Goal: Information Seeking & Learning: Learn about a topic

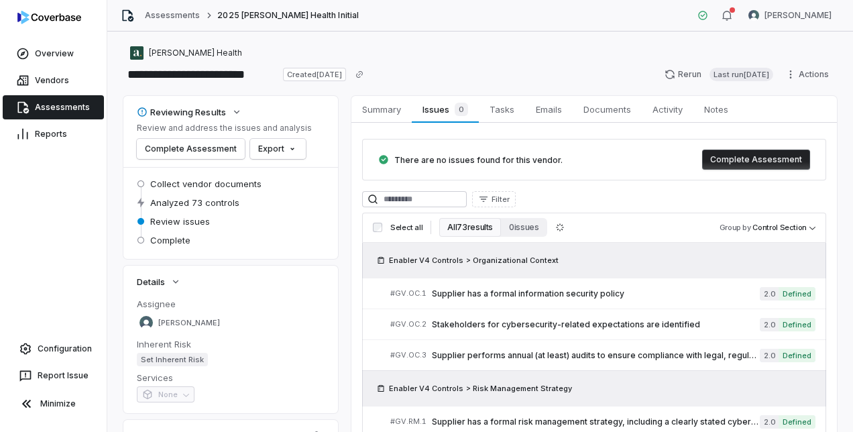
click at [55, 100] on link "Assessments" at bounding box center [53, 107] width 101 height 24
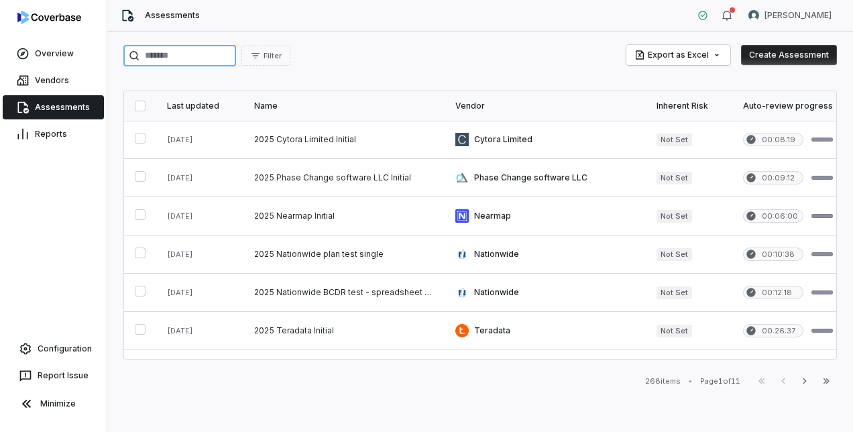
click at [236, 63] on input "search" at bounding box center [179, 55] width 113 height 21
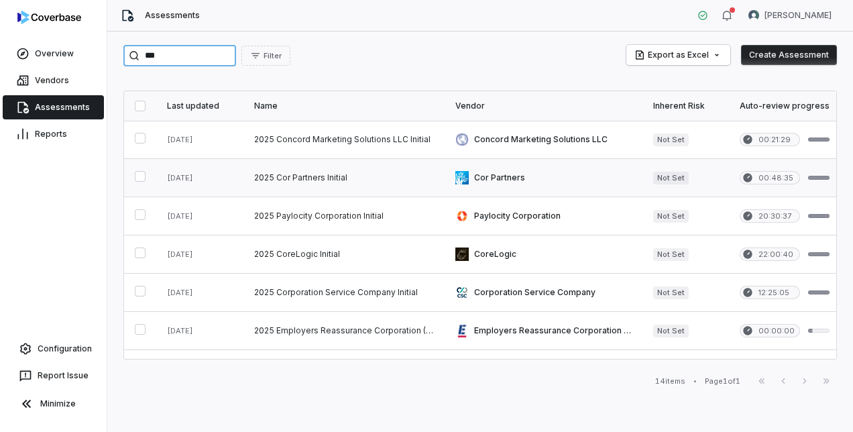
type input "***"
click at [324, 173] on link at bounding box center [343, 178] width 201 height 38
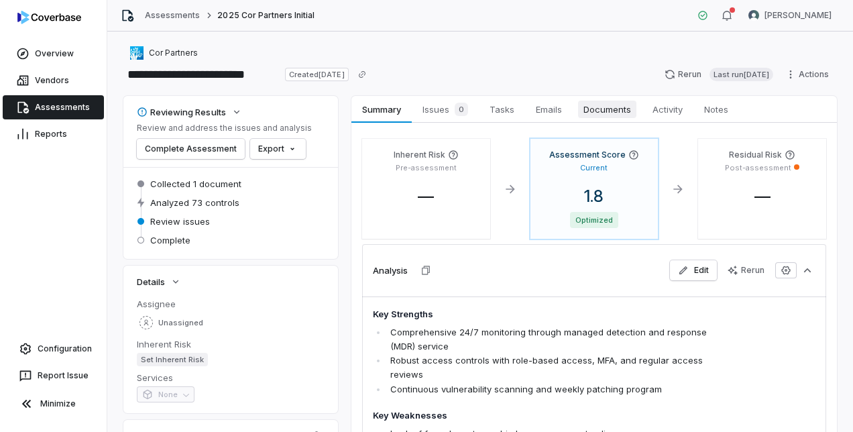
click at [602, 99] on link "Documents Documents" at bounding box center [607, 109] width 69 height 27
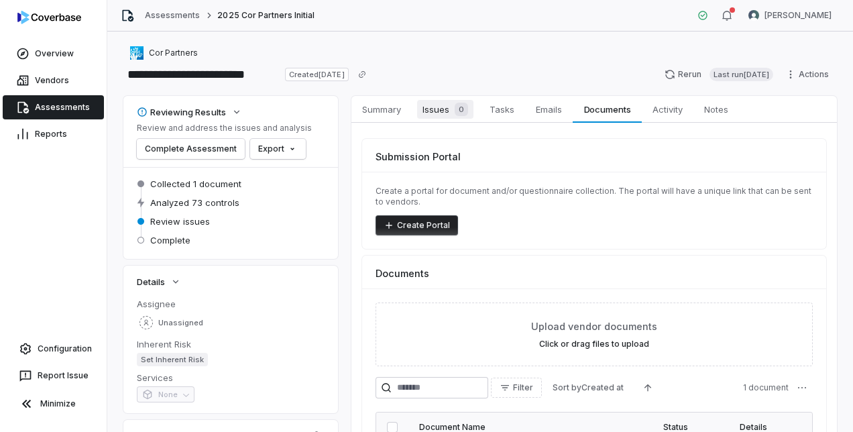
click at [449, 113] on span "Issues 0" at bounding box center [445, 109] width 56 height 19
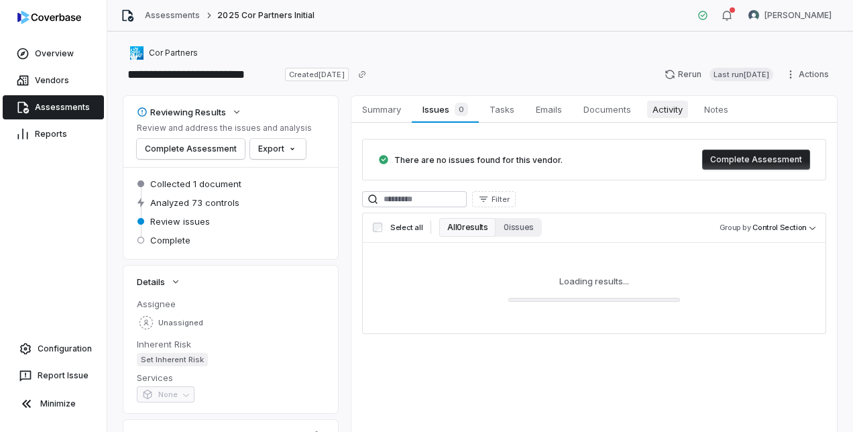
click at [664, 101] on span "Activity" at bounding box center [667, 109] width 41 height 17
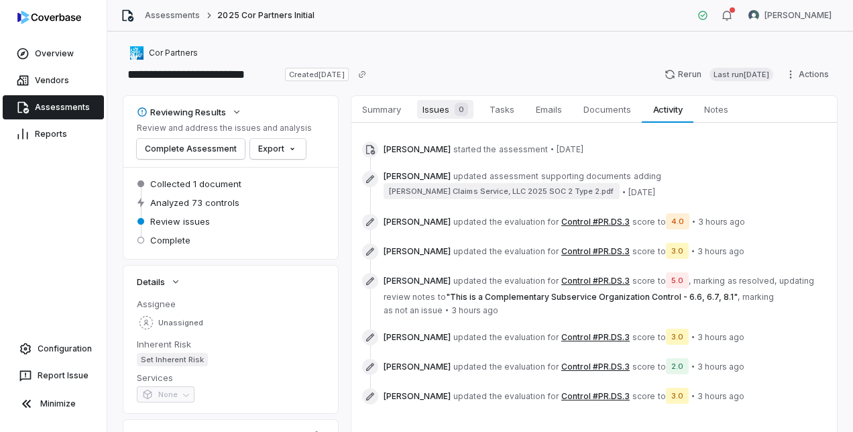
click at [435, 102] on span "Issues 0" at bounding box center [445, 109] width 56 height 19
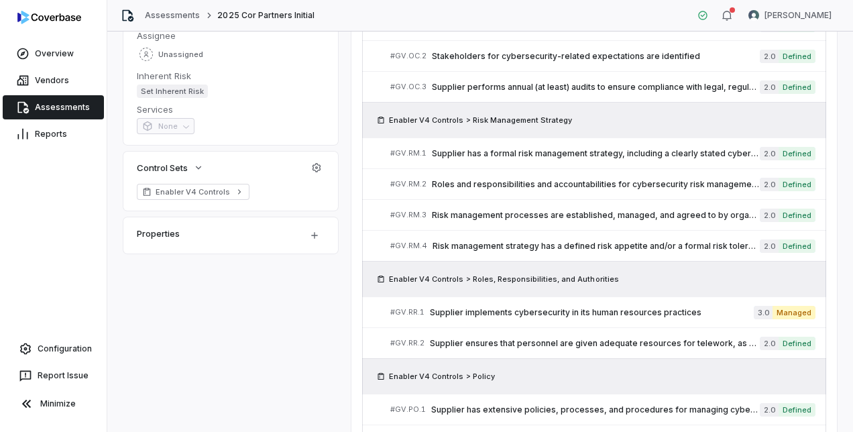
scroll to position [402, 0]
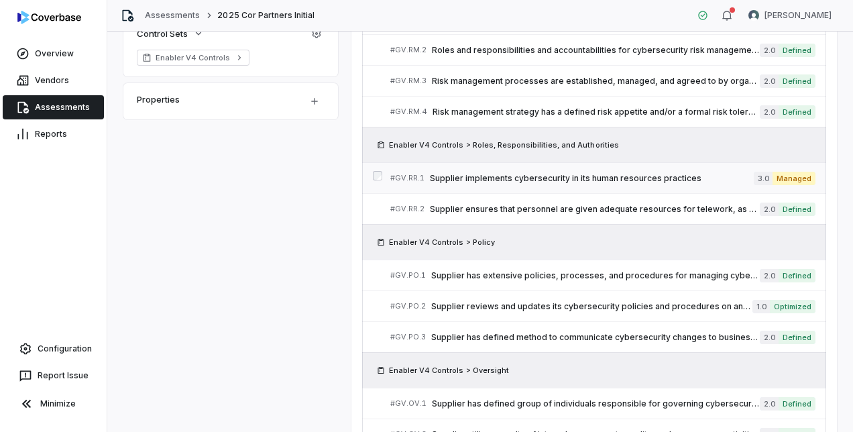
click at [558, 180] on span "Supplier implements cybersecurity in its human resources practices" at bounding box center [592, 178] width 324 height 11
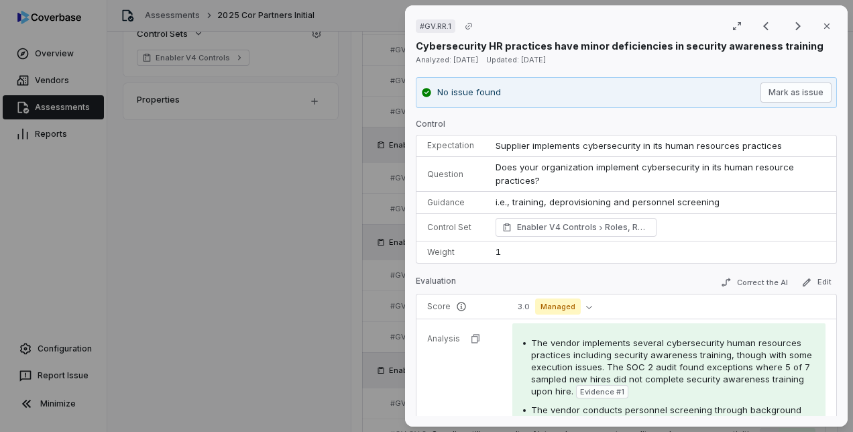
click at [352, 247] on div "# GV.RR.1 Result 8 of 50 Close Cybersecurity HR practices have minor deficienci…" at bounding box center [426, 216] width 853 height 432
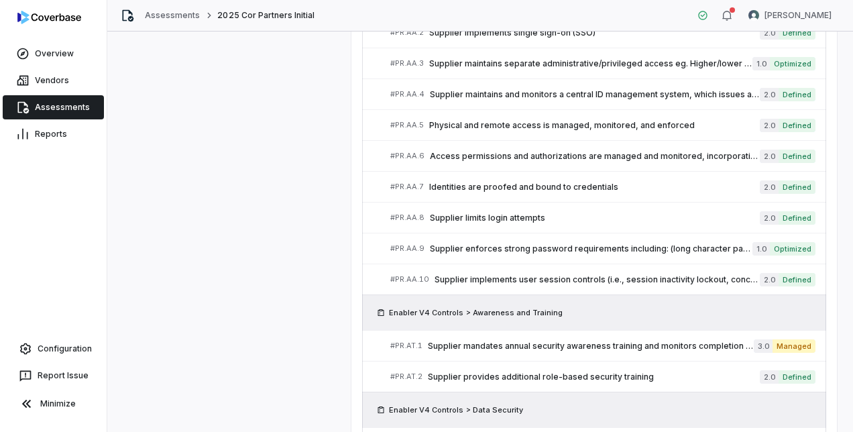
scroll to position [1862, 0]
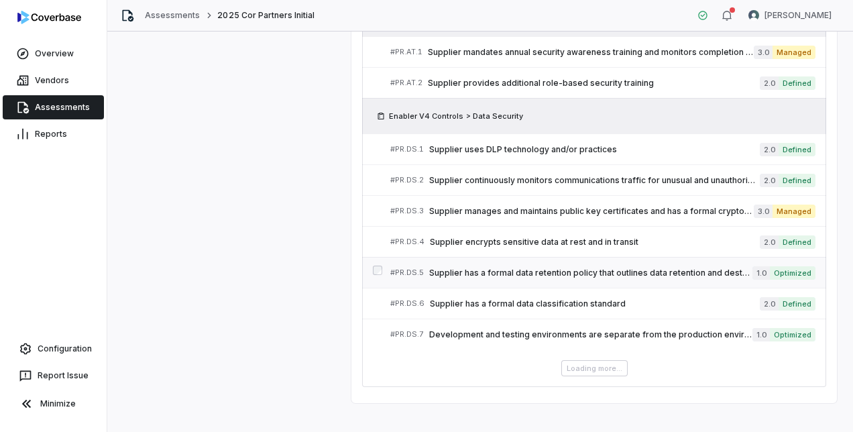
click at [533, 268] on span "Supplier has a formal data retention policy that outlines data retention and de…" at bounding box center [590, 273] width 323 height 11
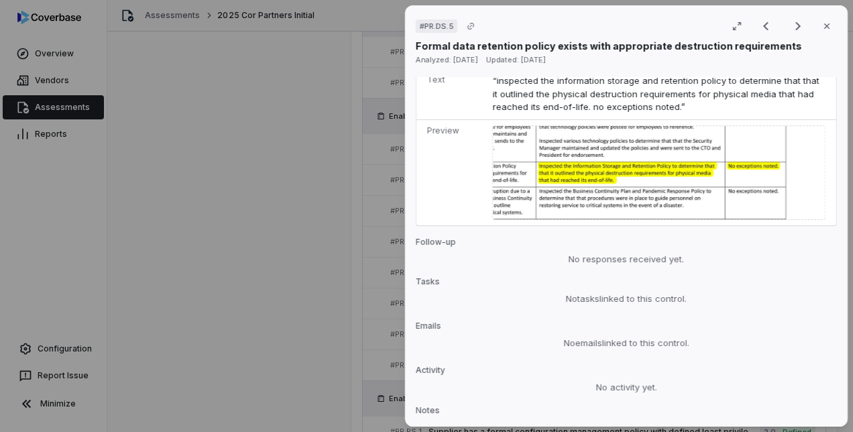
scroll to position [1198, 0]
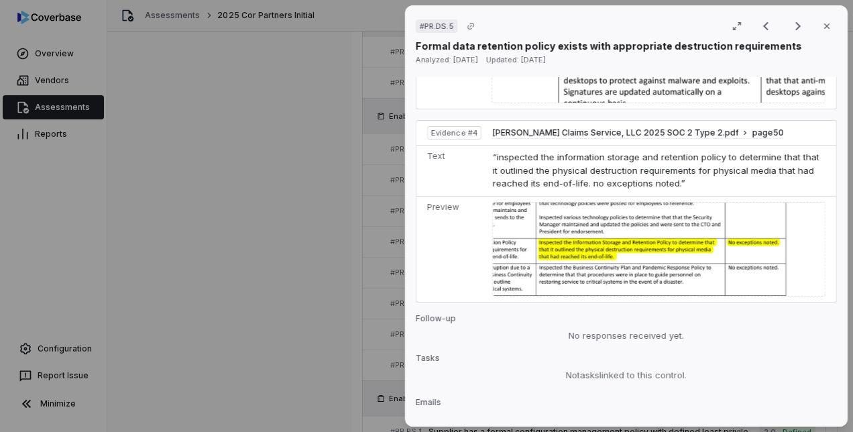
click at [547, 221] on img at bounding box center [658, 249] width 333 height 95
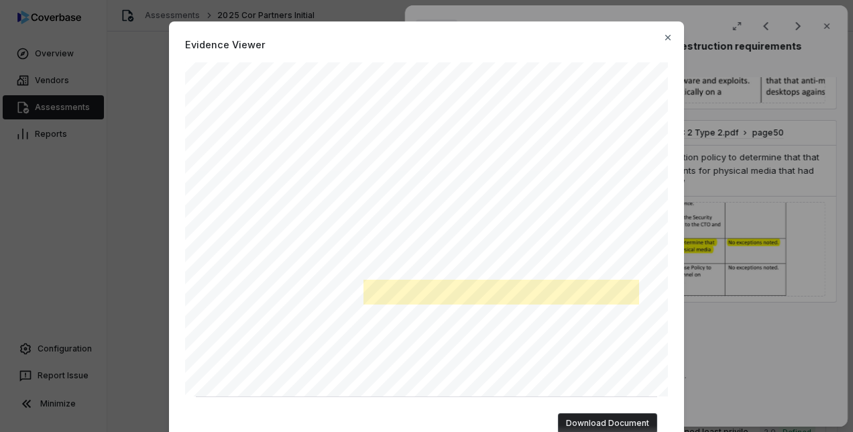
scroll to position [148, 0]
click at [741, 302] on div "Evidence Viewer "inspected the information storage and retention policy to dete…" at bounding box center [426, 216] width 853 height 432
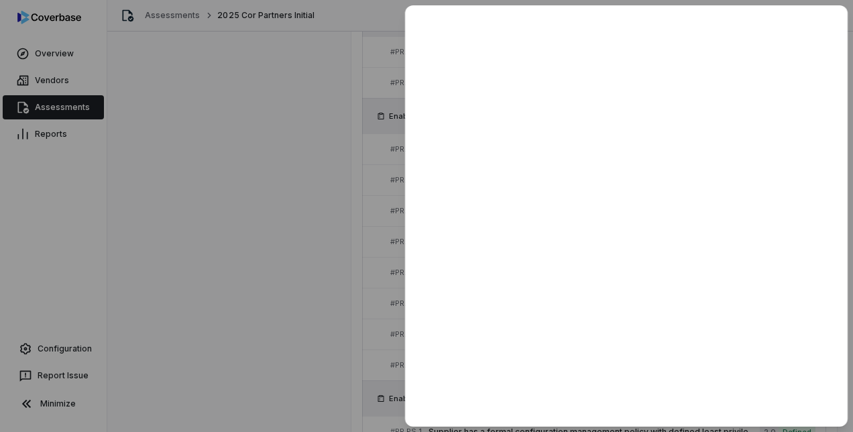
click at [377, 286] on div at bounding box center [426, 216] width 853 height 432
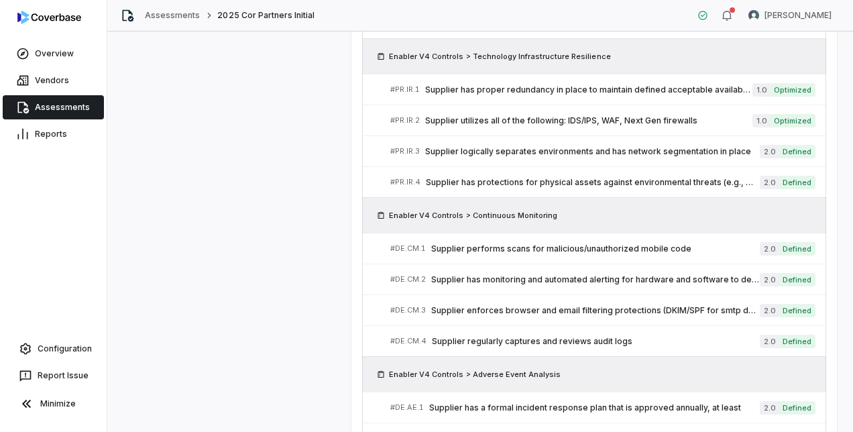
scroll to position [2399, 0]
